Goal: Download file/media

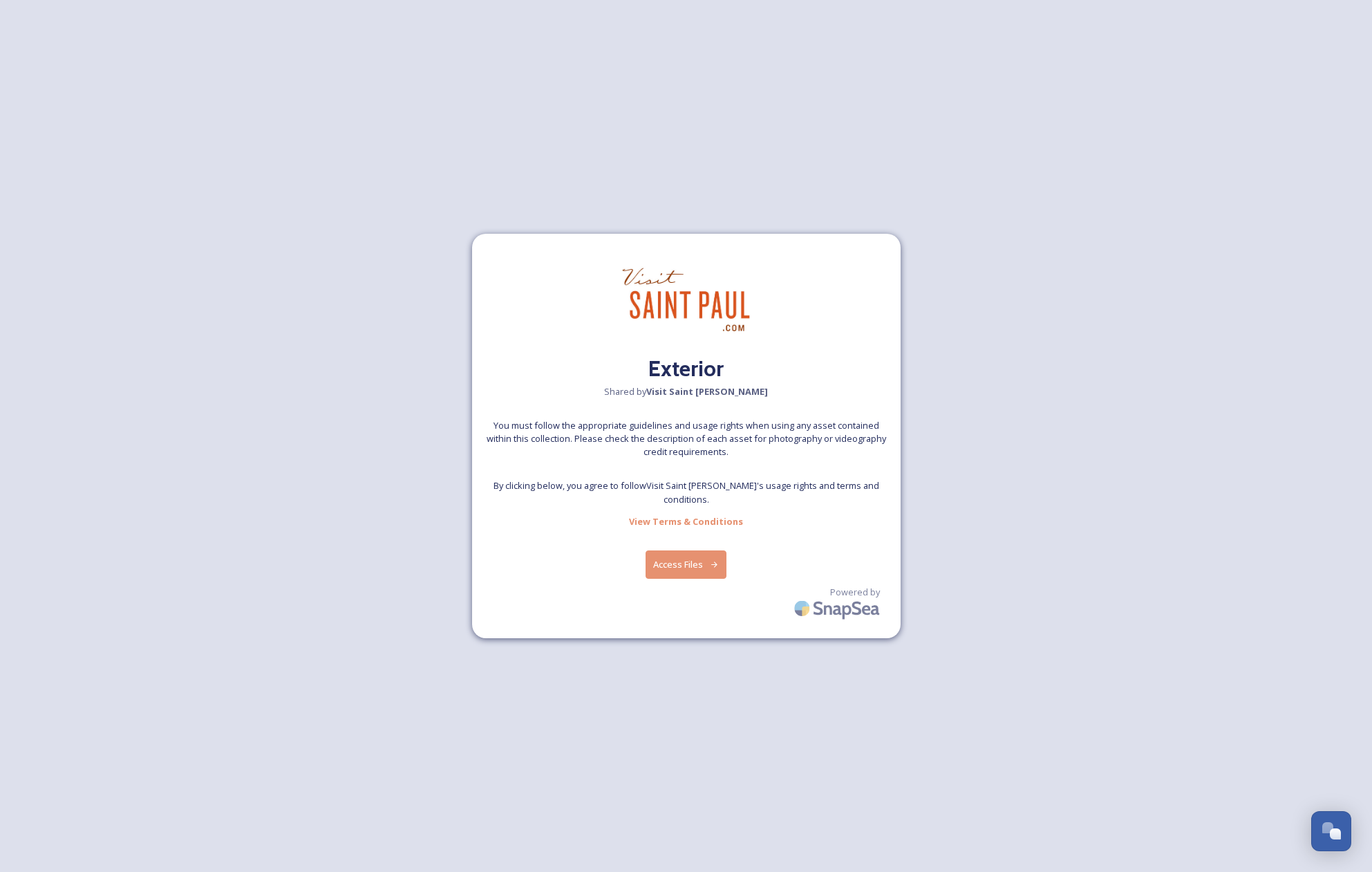
scroll to position [2356, 0]
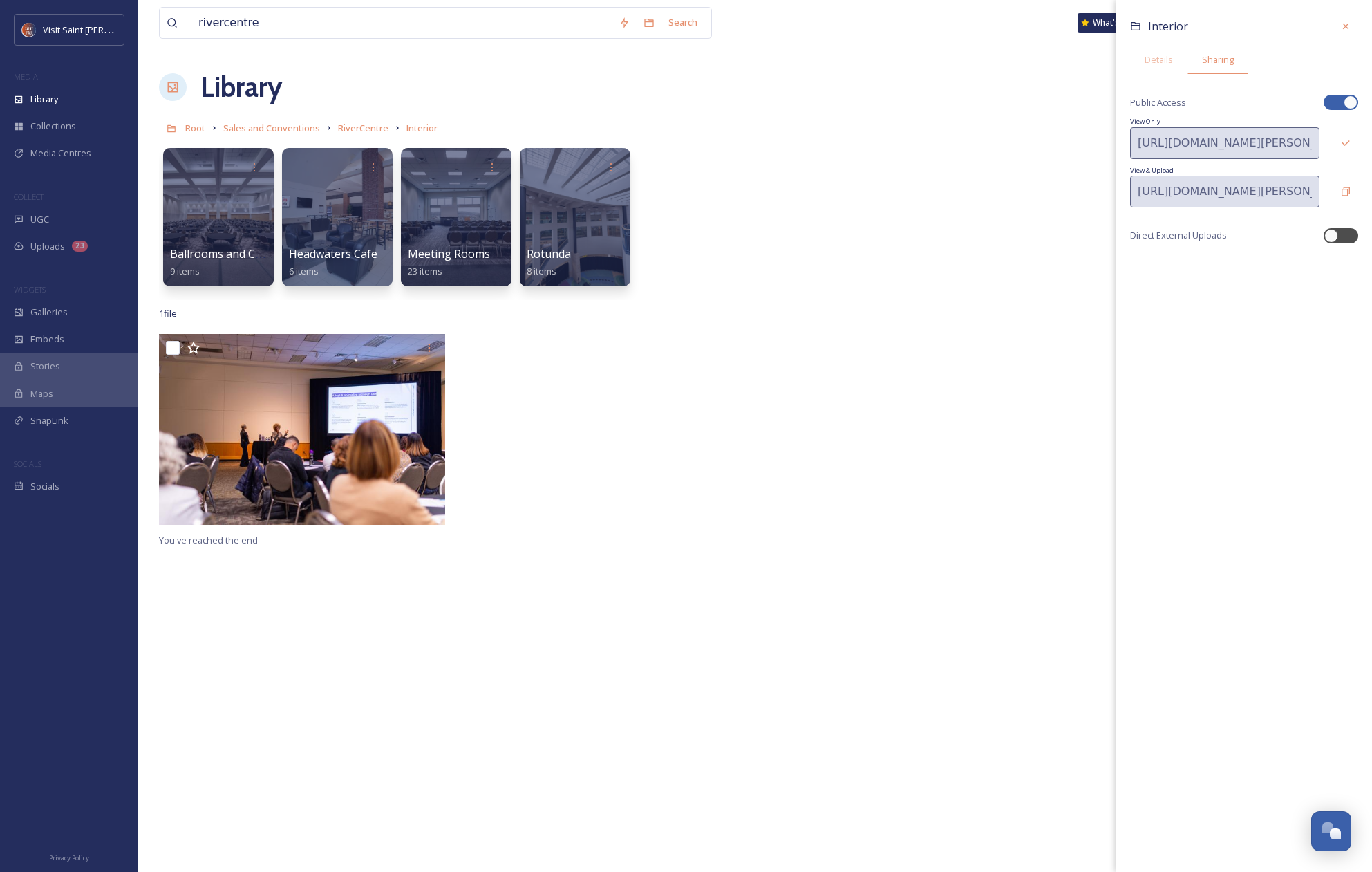
scroll to position [2356, 0]
click at [424, 15] on input "rivercentre" at bounding box center [401, 23] width 420 height 30
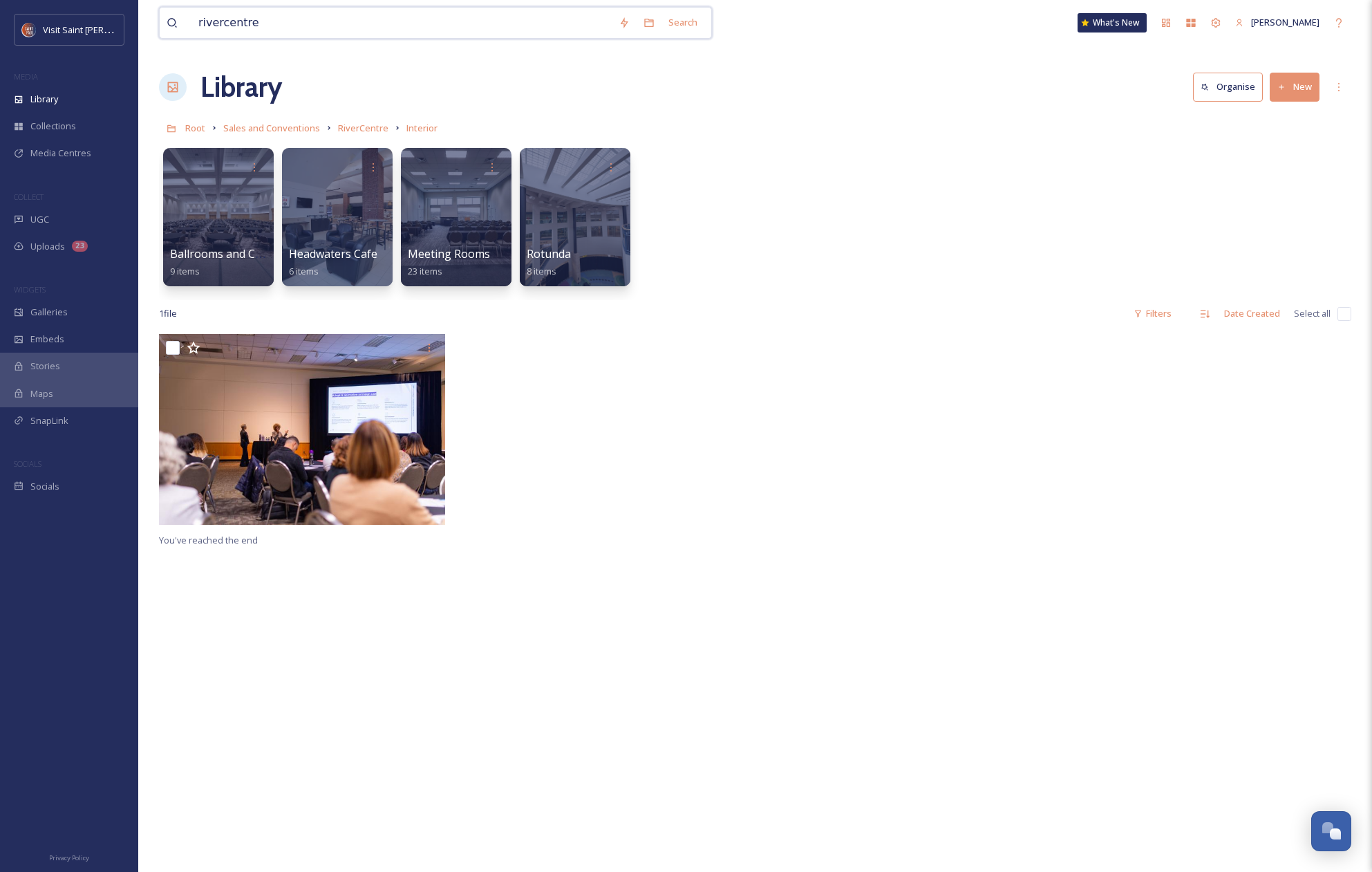
drag, startPoint x: 413, startPoint y: 27, endPoint x: 117, endPoint y: 2, distance: 297.1
click at [117, 2] on div "Visit Saint Paul MEDIA Library Collections Media Centres COLLECT UGC Uploads 23…" at bounding box center [686, 603] width 1372 height 1206
type input "mshsl volle"
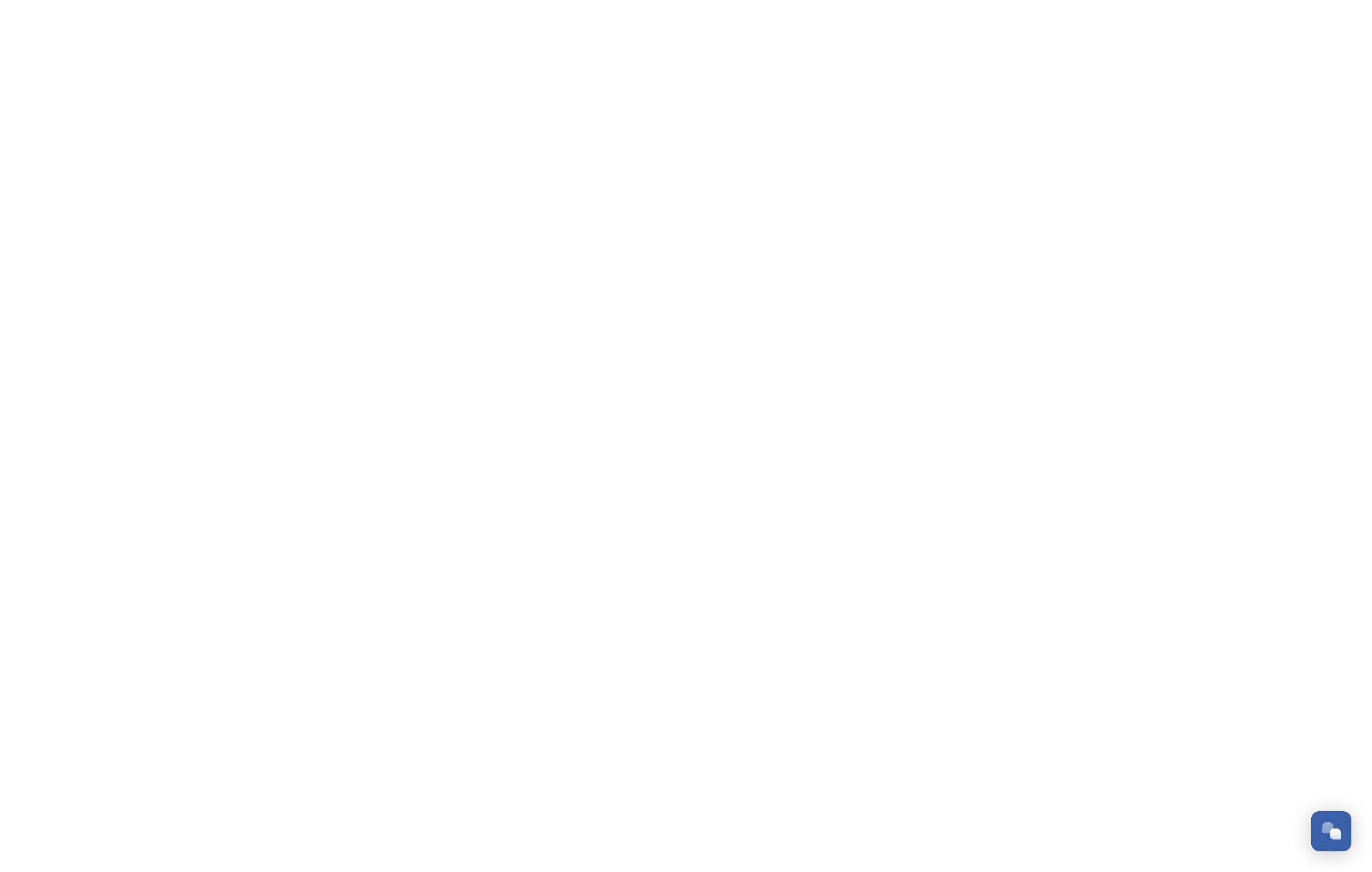
scroll to position [2356, 0]
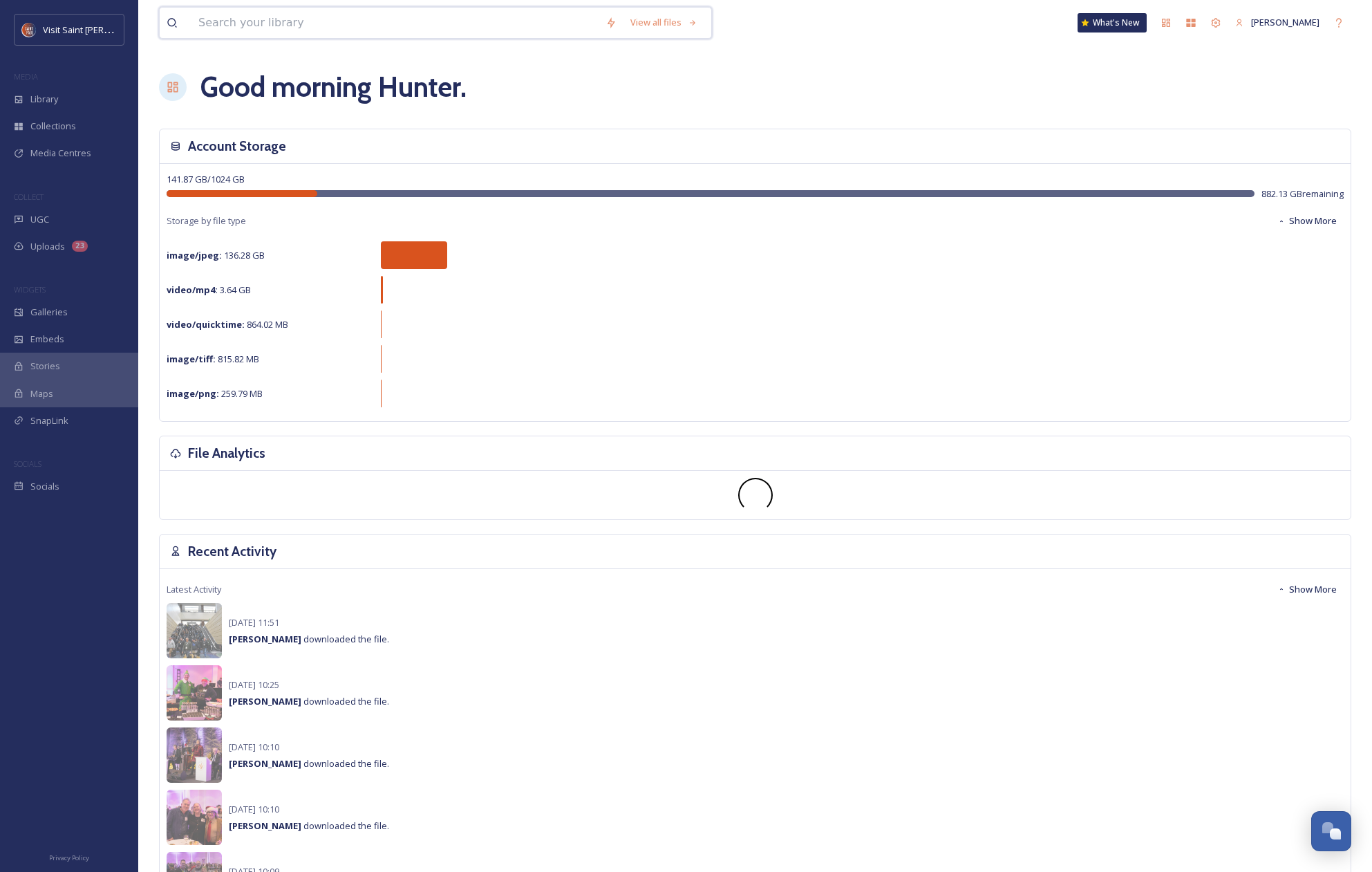
click at [392, 37] on input at bounding box center [395, 23] width 408 height 30
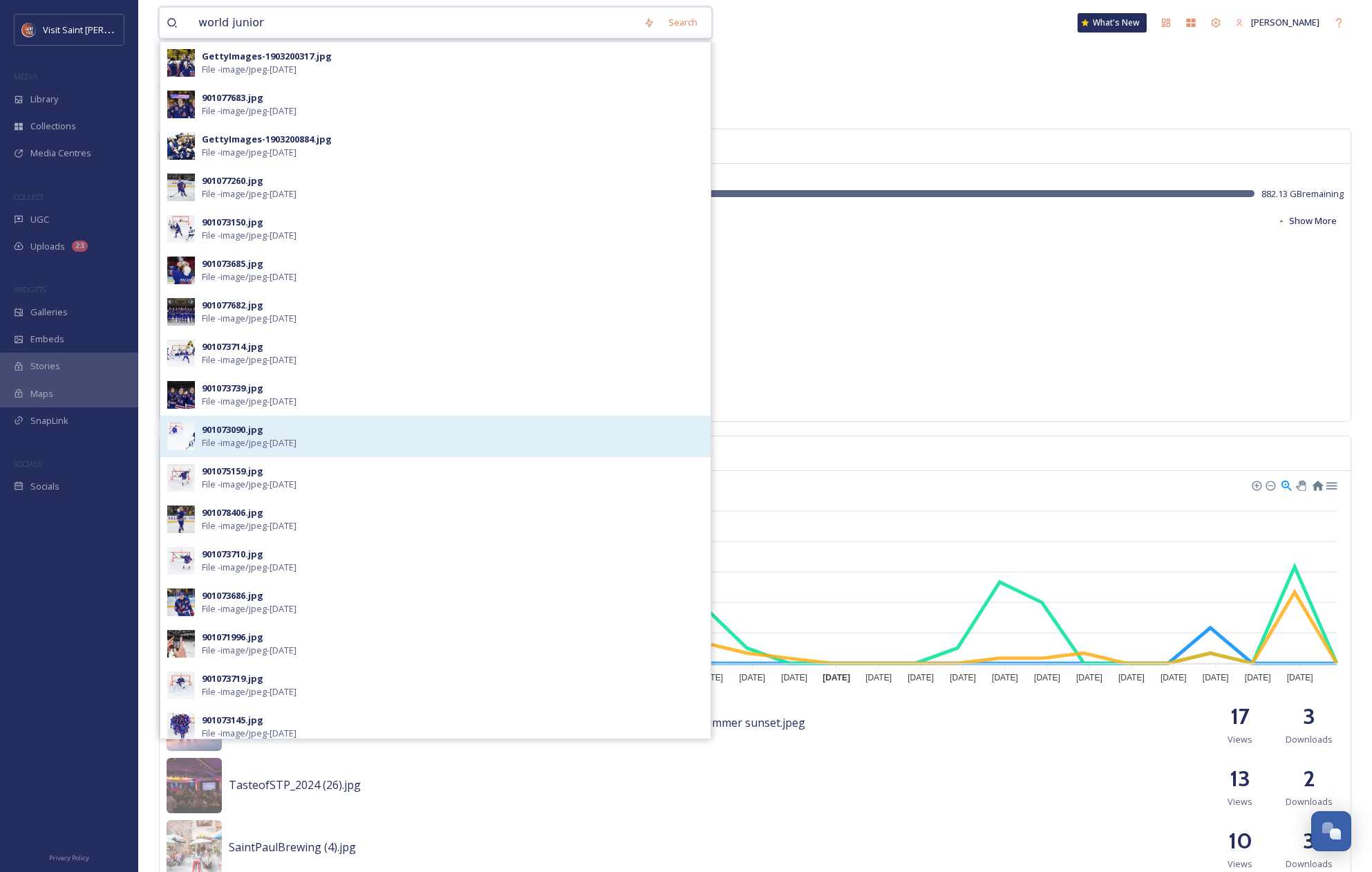
type input "world junior"
click at [296, 440] on span "File - image/jpeg - Jan 04 2024" at bounding box center [249, 443] width 94 height 13
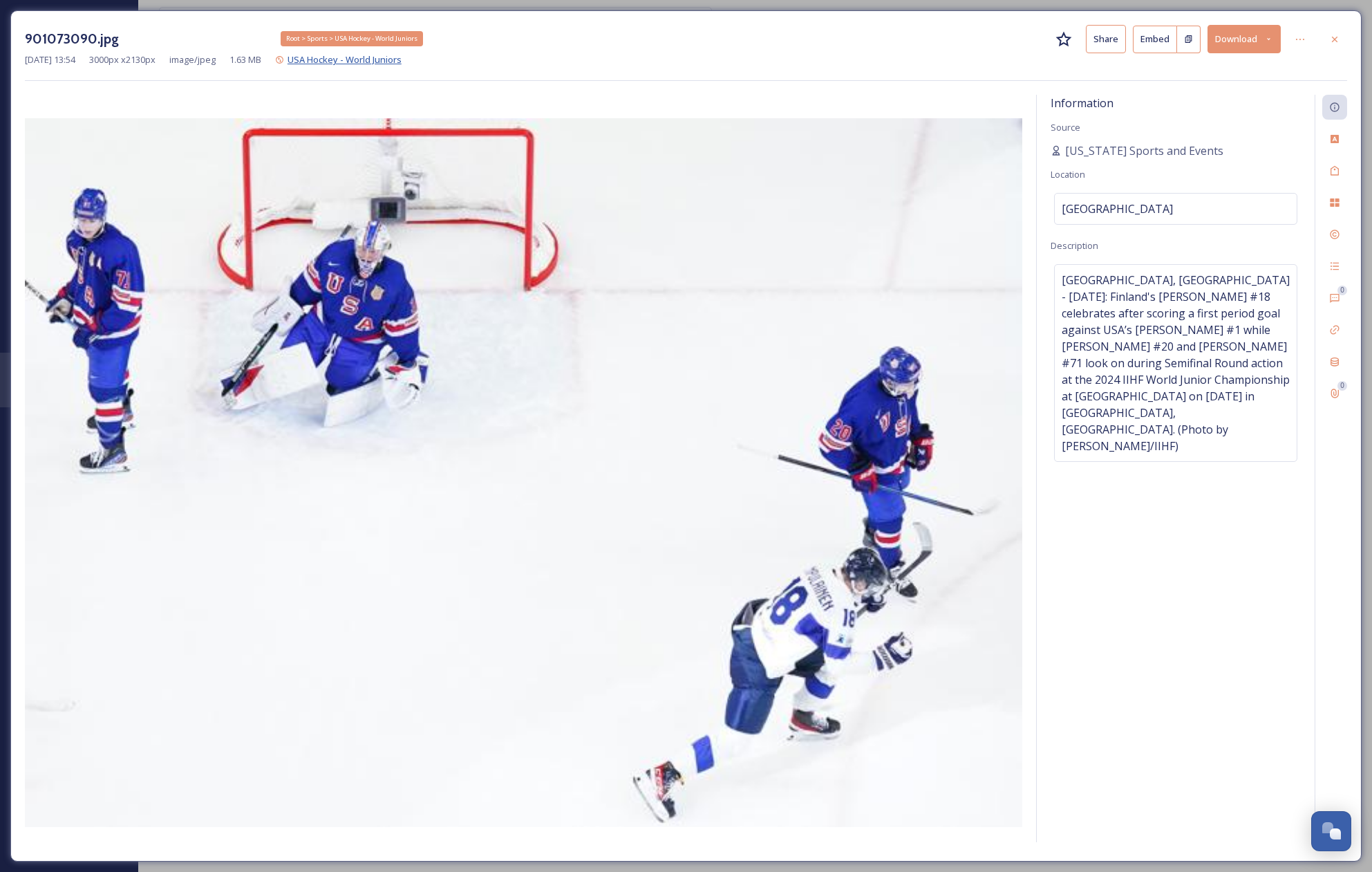
click at [397, 61] on span "USA Hockey - World Juniors" at bounding box center [344, 59] width 114 height 13
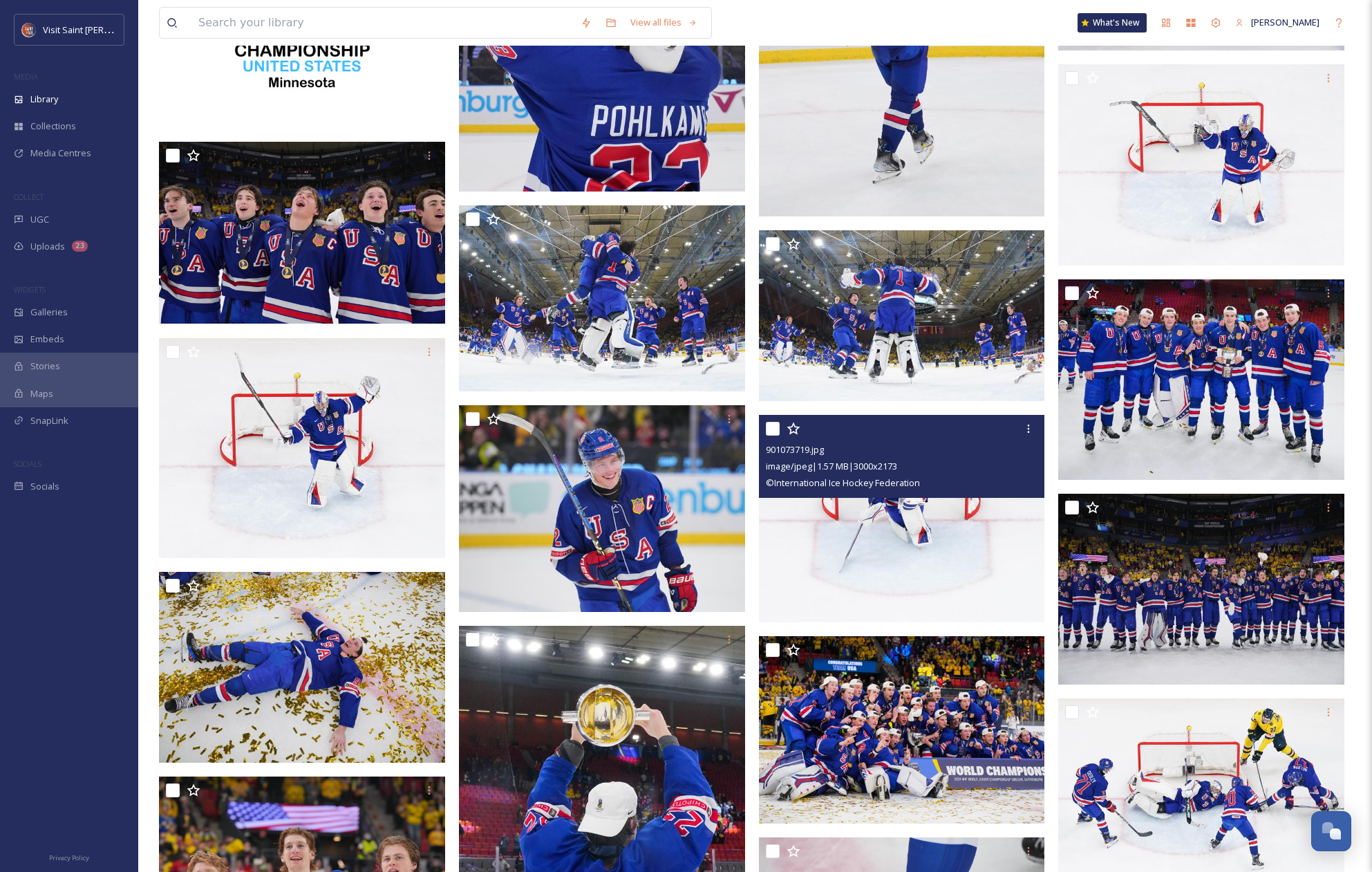
scroll to position [342, 0]
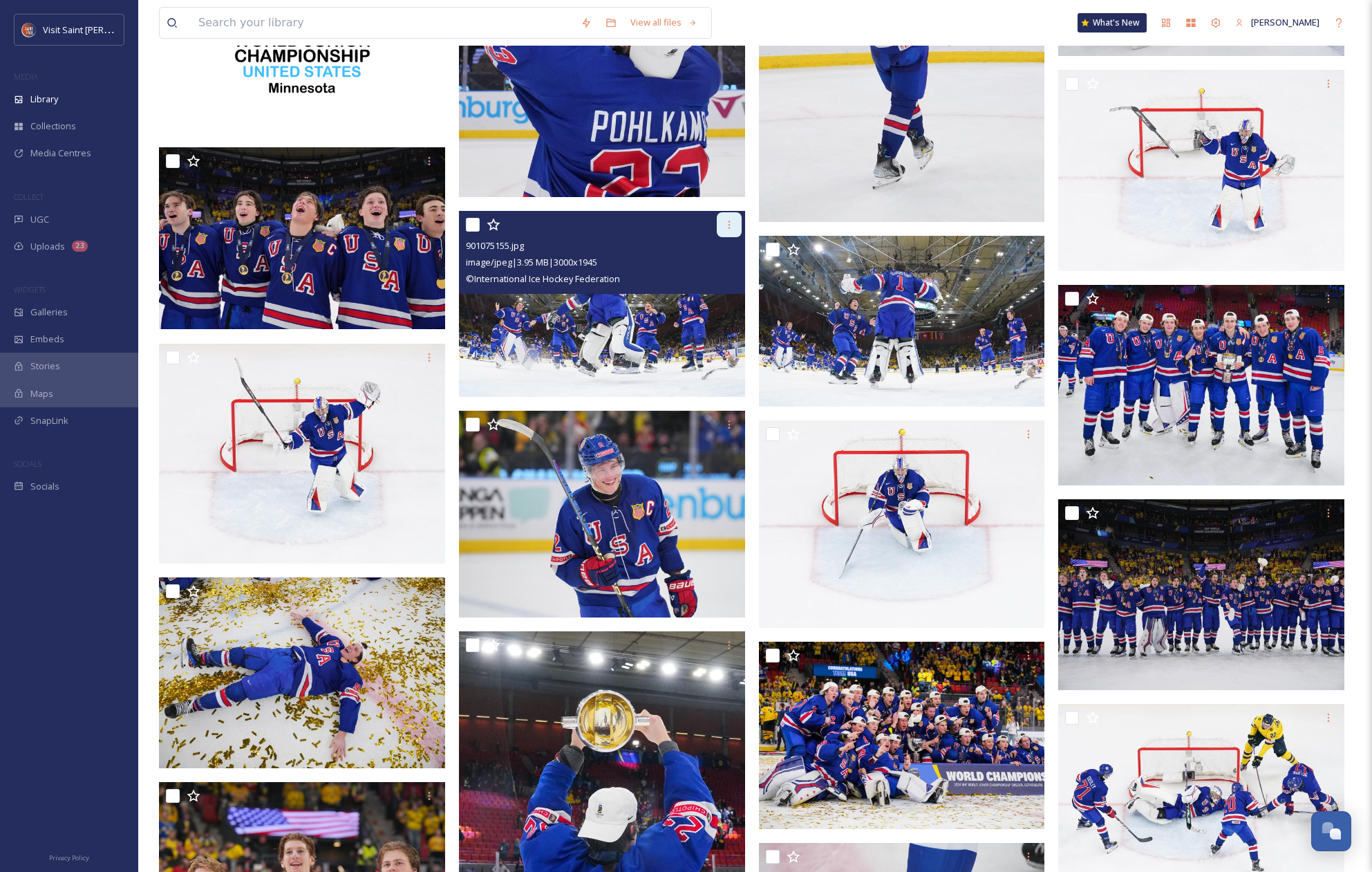
click at [728, 231] on div at bounding box center [729, 225] width 25 height 25
click at [542, 331] on img at bounding box center [602, 303] width 286 height 186
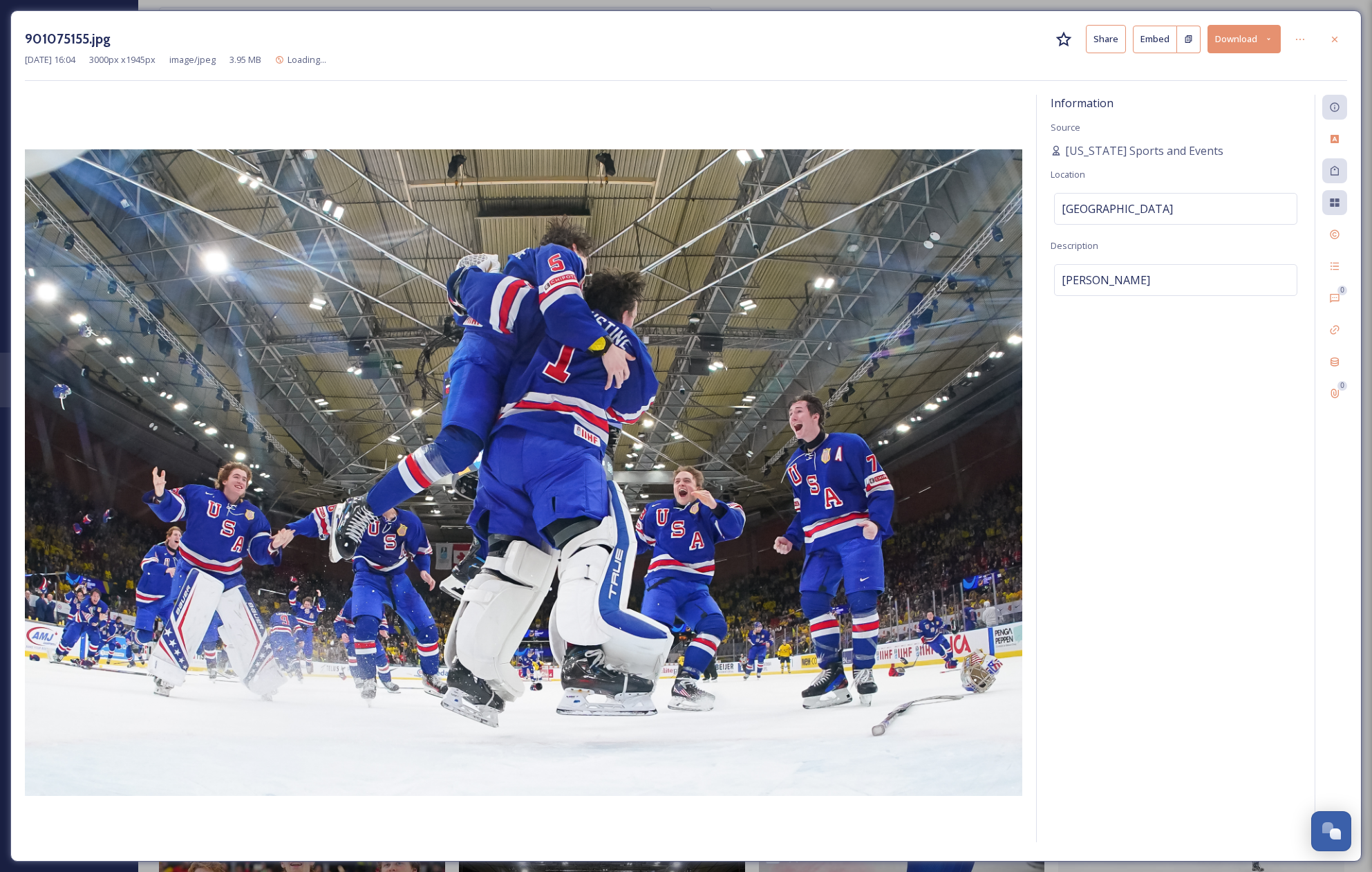
click at [1251, 47] on button "Download" at bounding box center [1244, 39] width 73 height 28
click at [1225, 91] on span "Download Large (2000 x 1297)" at bounding box center [1203, 98] width 122 height 13
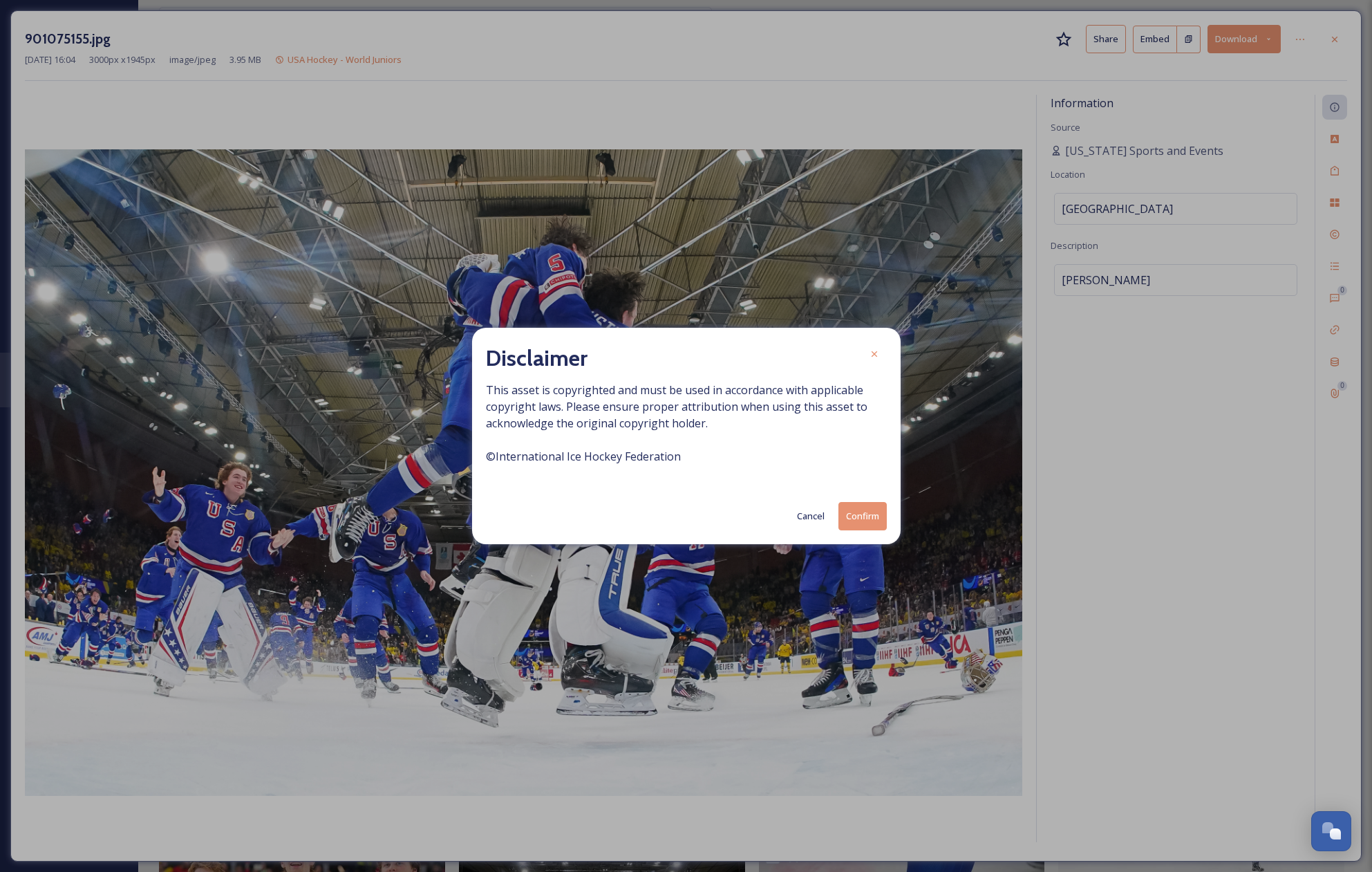
click at [874, 525] on button "Confirm" at bounding box center [863, 516] width 48 height 28
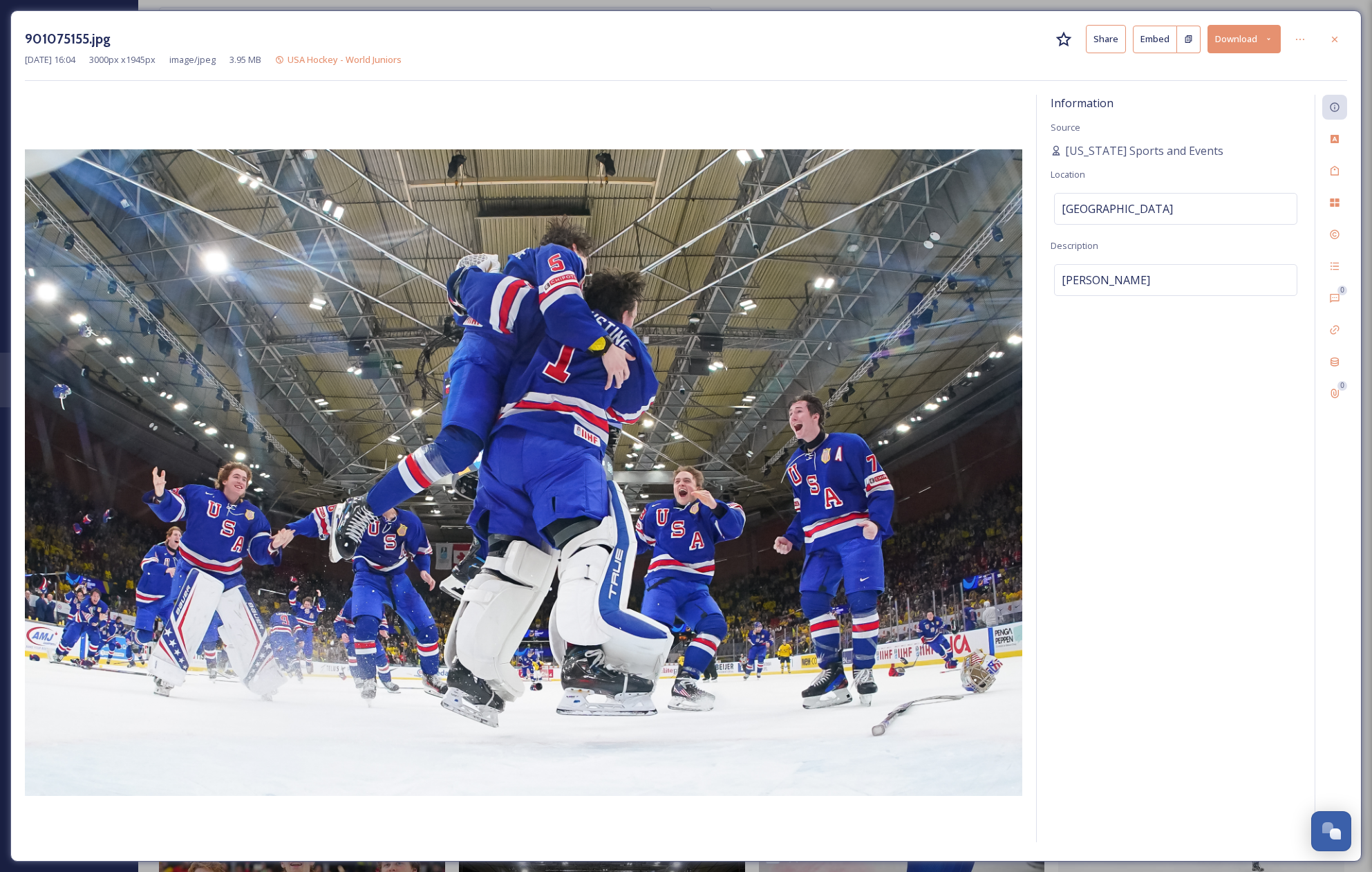
click at [1340, 35] on div at bounding box center [1335, 39] width 25 height 25
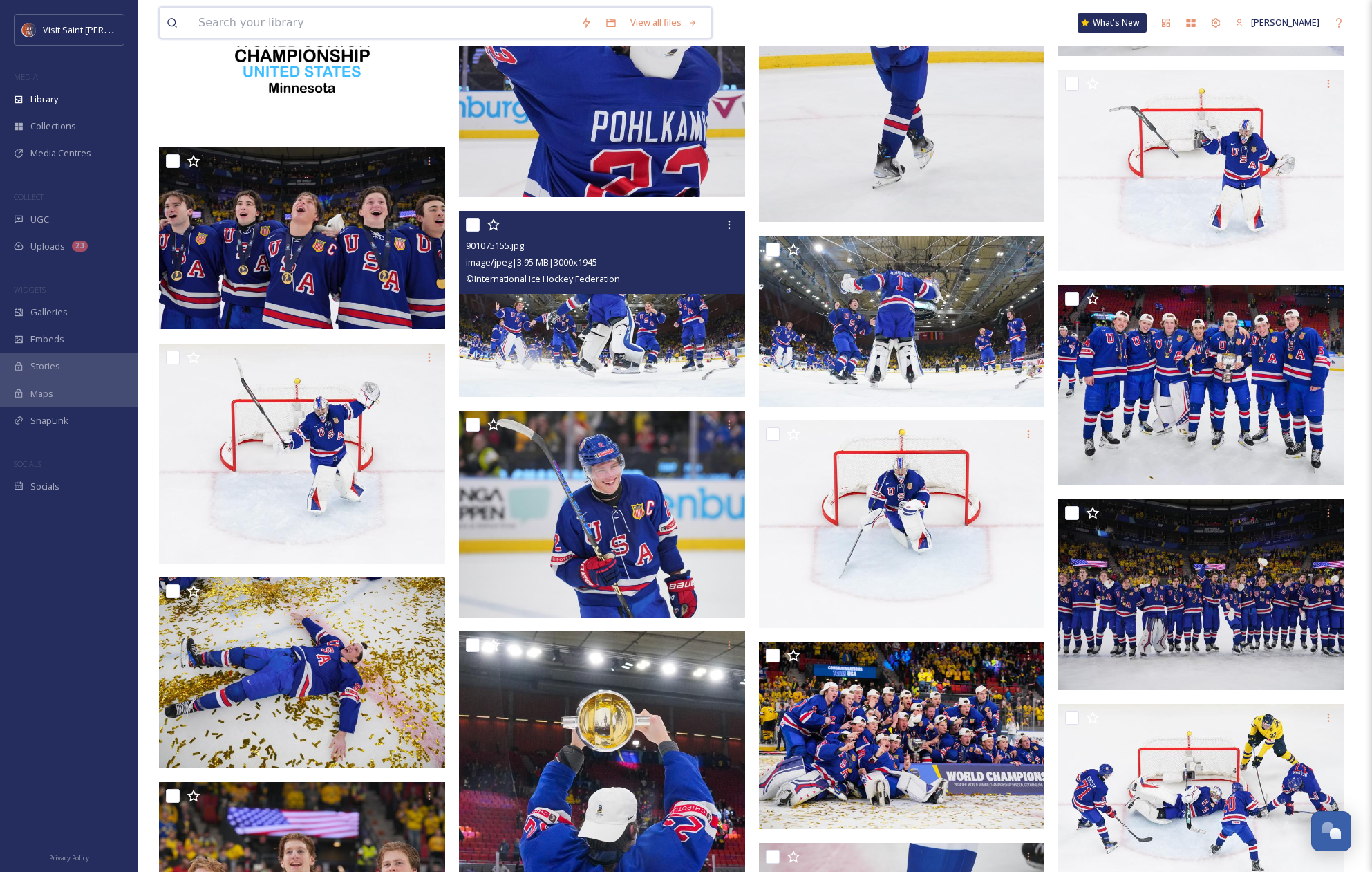
click at [369, 27] on input at bounding box center [382, 23] width 382 height 30
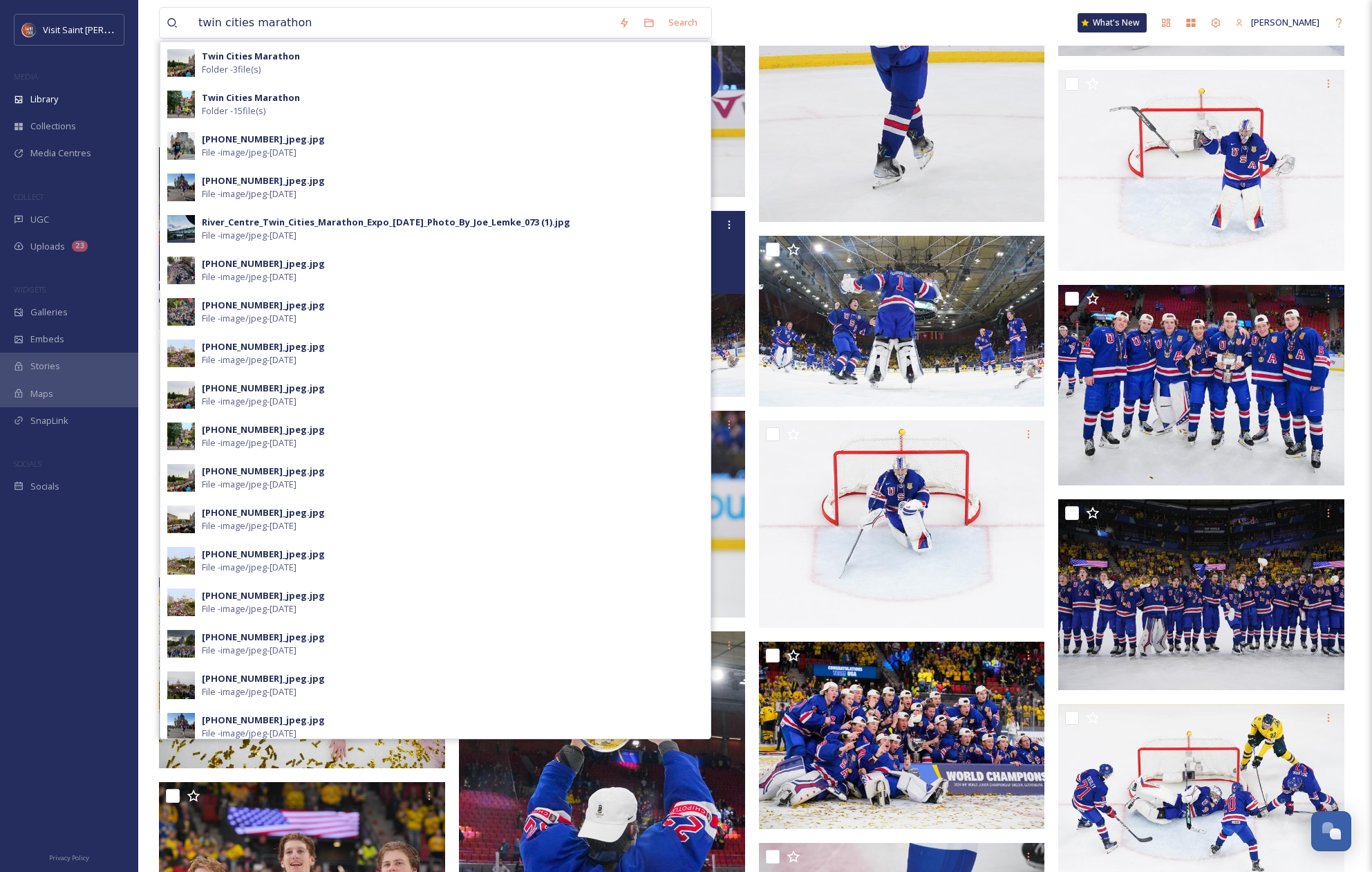
click at [376, 58] on div "Twin Cities Marathon Folder - 3 file(s)" at bounding box center [453, 63] width 502 height 26
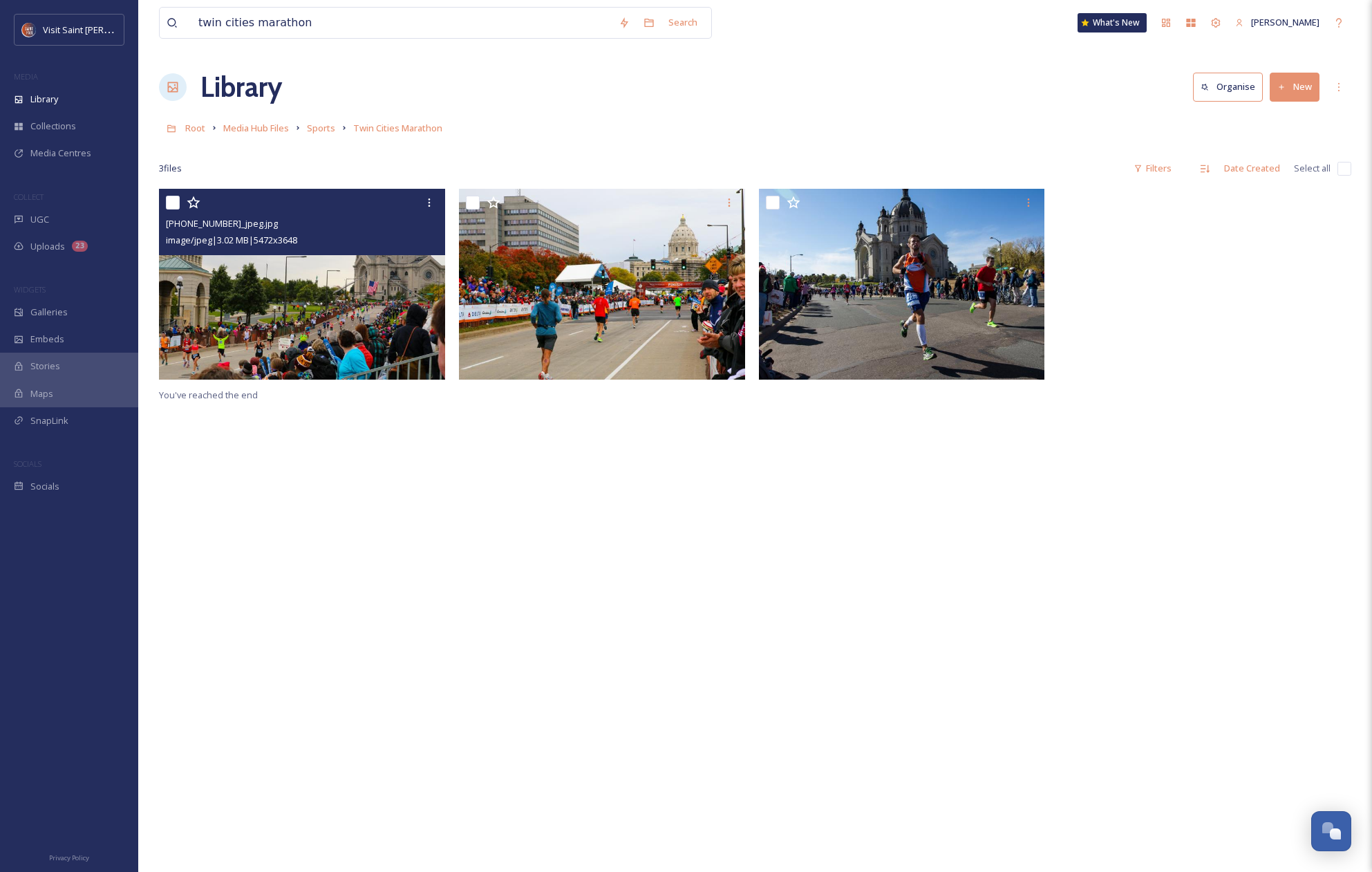
click at [328, 317] on img at bounding box center [301, 284] width 286 height 190
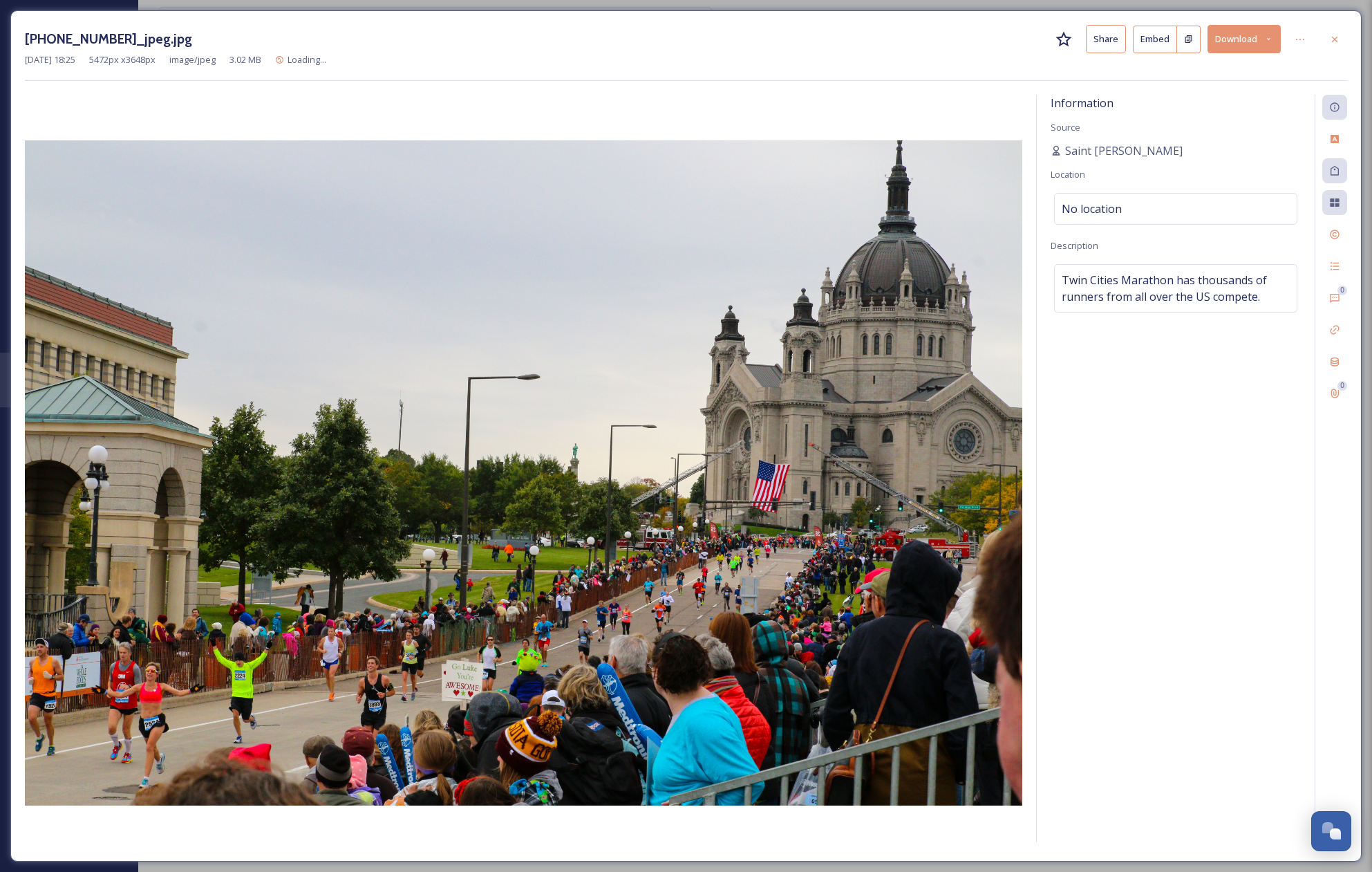
click at [1228, 38] on button "Download" at bounding box center [1244, 39] width 73 height 28
click at [1197, 98] on span "Download Large (2000 x 1333)" at bounding box center [1203, 98] width 122 height 13
click at [1335, 43] on icon at bounding box center [1334, 39] width 11 height 11
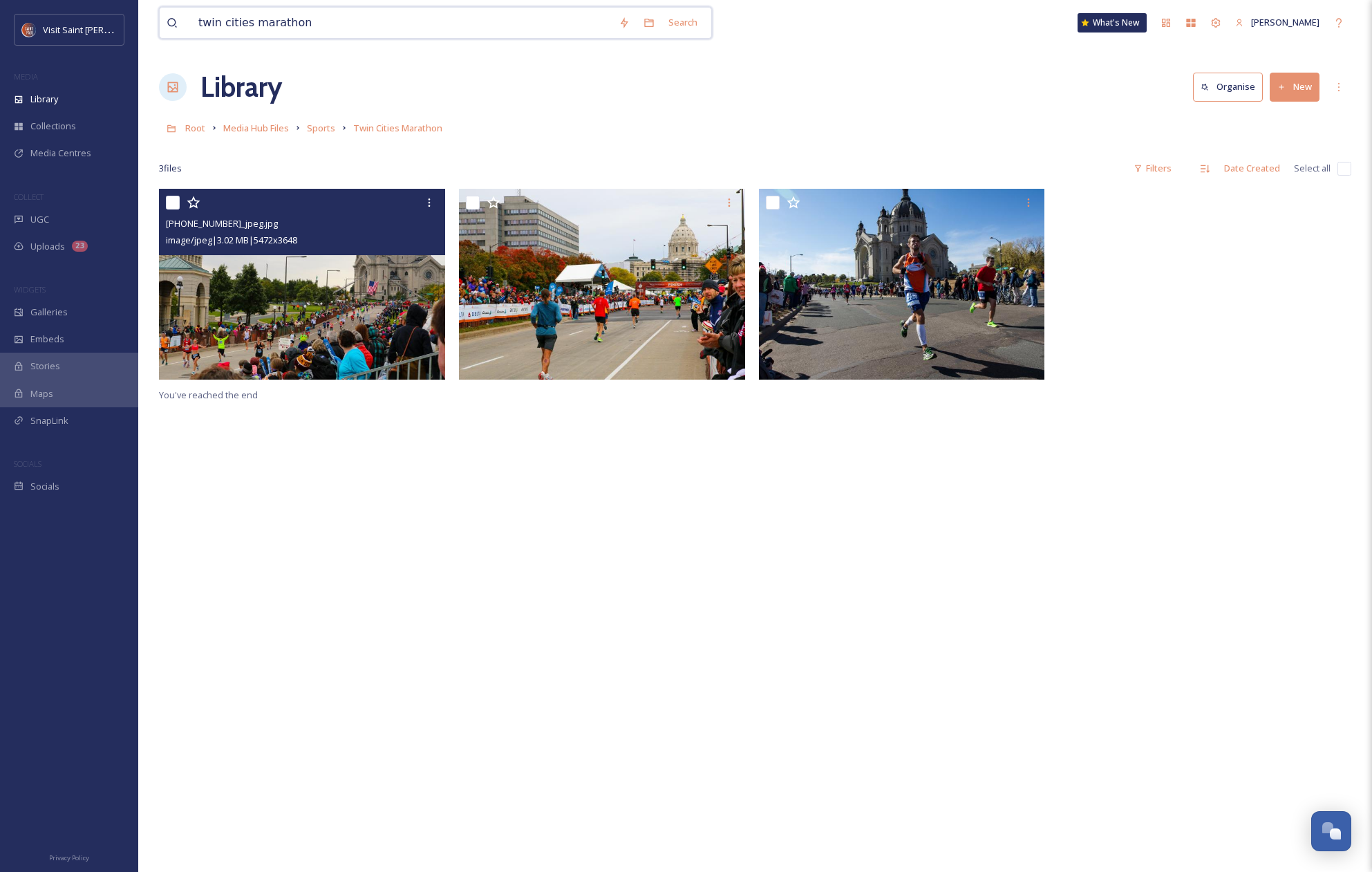
click at [450, 36] on input "twin cities marathon" at bounding box center [401, 23] width 420 height 30
click at [203, 6] on div "twin cities marathon Search What's New Hunter Meyer" at bounding box center [755, 23] width 1192 height 46
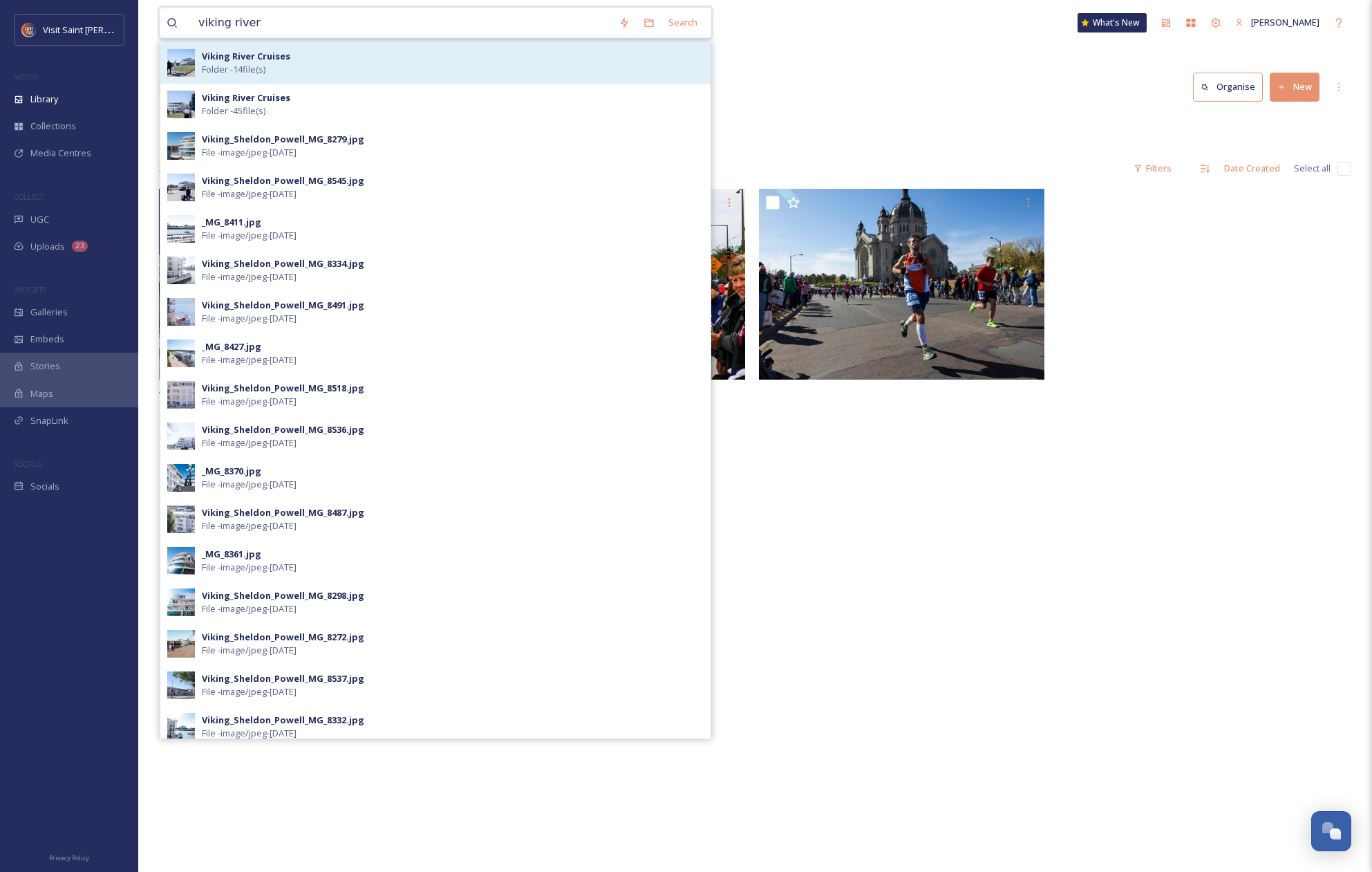
type input "viking river"
click at [251, 67] on span "Folder - 14 file(s)" at bounding box center [234, 69] width 63 height 13
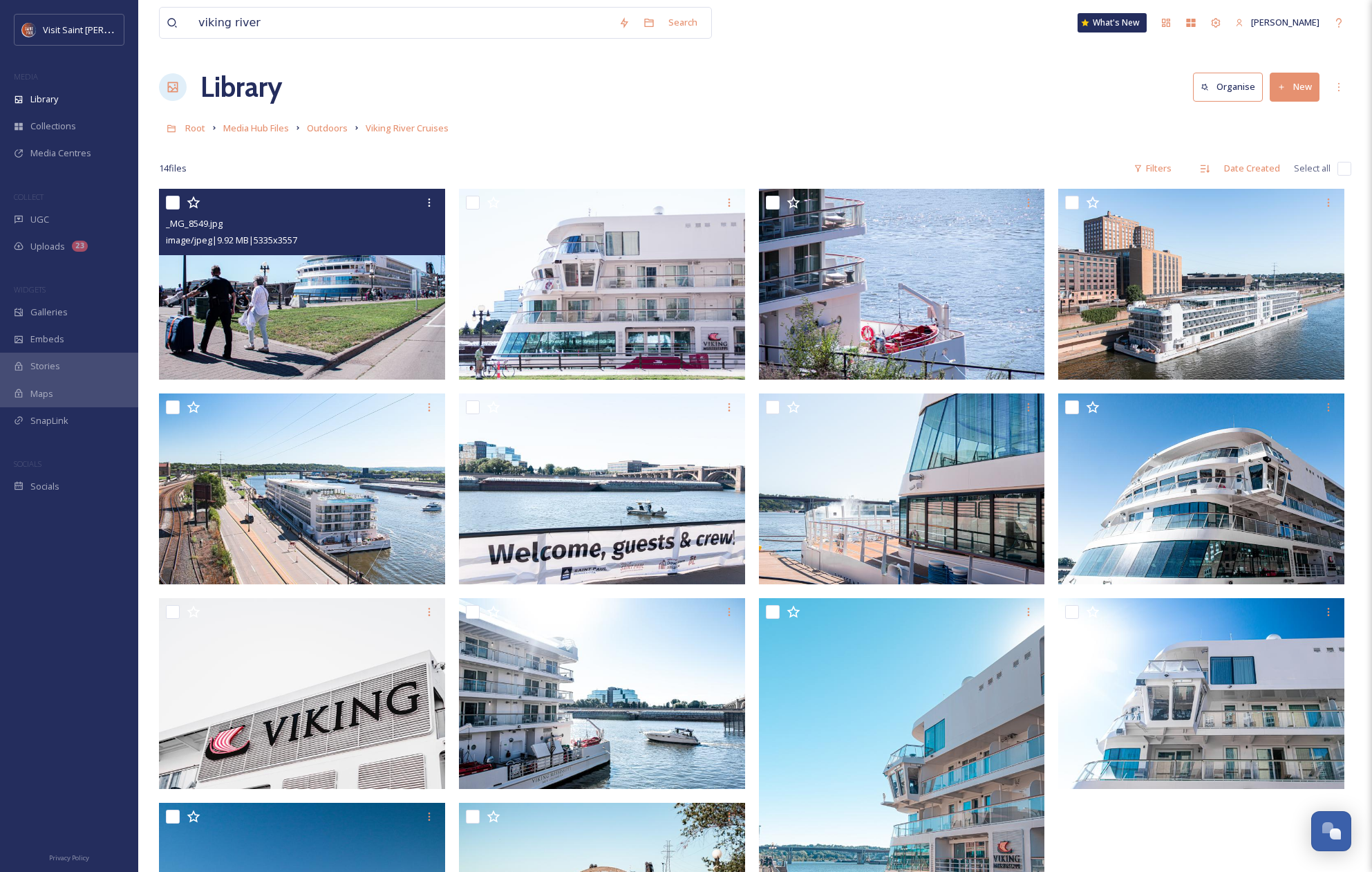
click at [308, 299] on img at bounding box center [301, 284] width 286 height 190
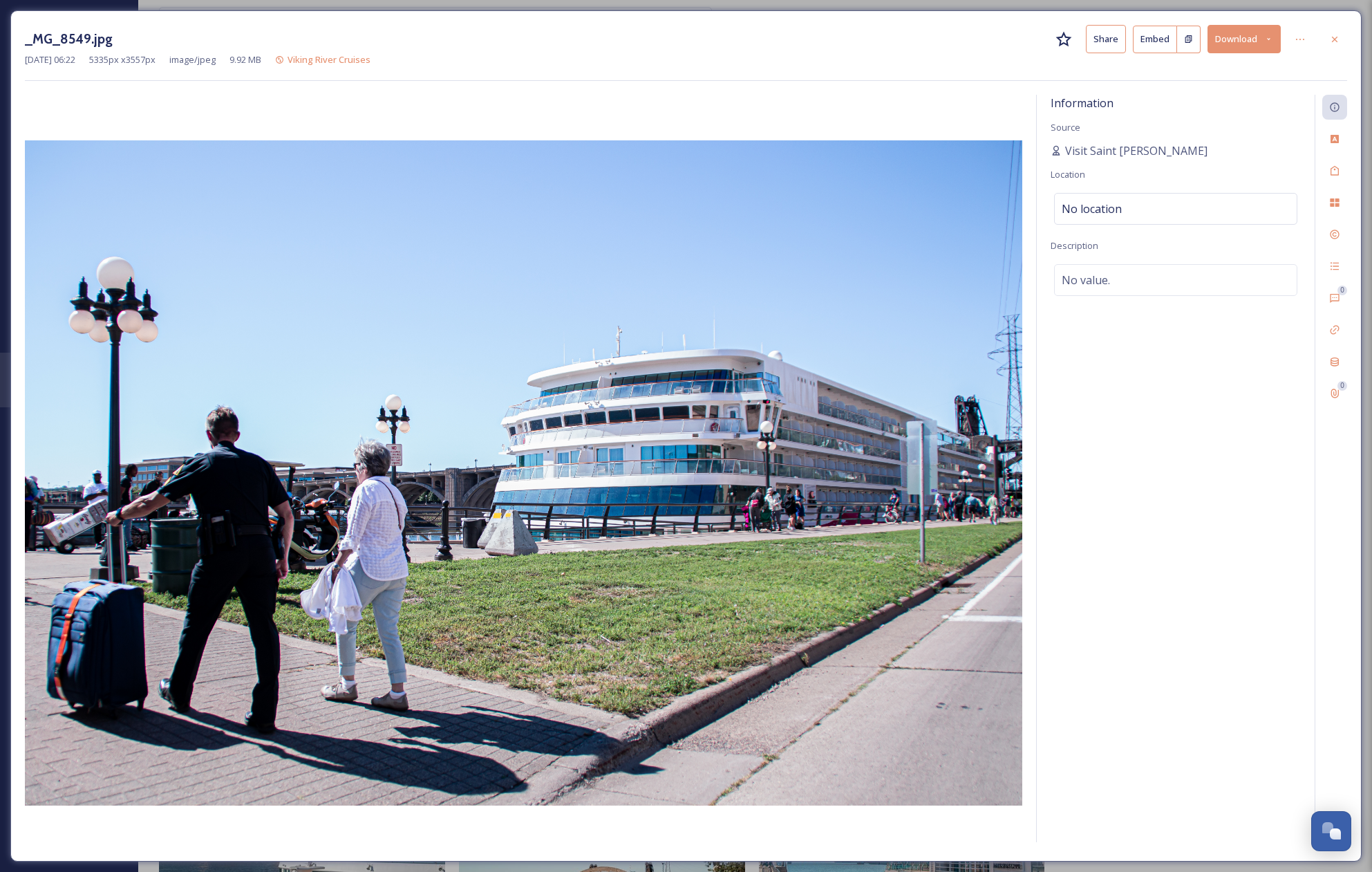
drag, startPoint x: 1215, startPoint y: 38, endPoint x: 1215, endPoint y: 46, distance: 8.0
click at [1216, 38] on button "Download" at bounding box center [1244, 39] width 73 height 28
click at [1192, 103] on span "Download Large (2000 x 1333)" at bounding box center [1203, 98] width 122 height 13
